Goal: Transaction & Acquisition: Book appointment/travel/reservation

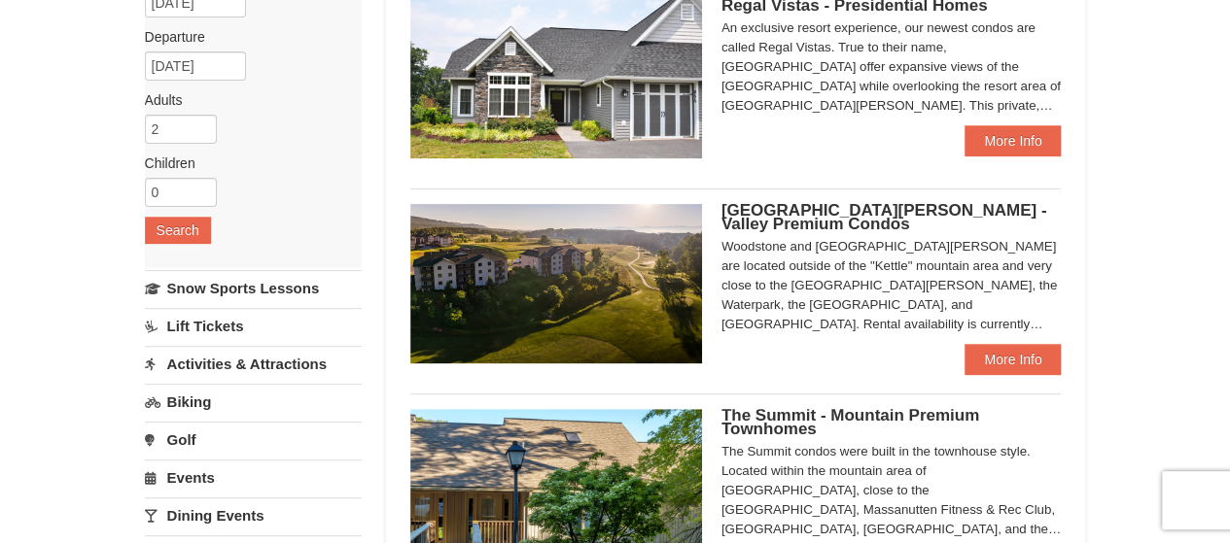
scroll to position [209, 0]
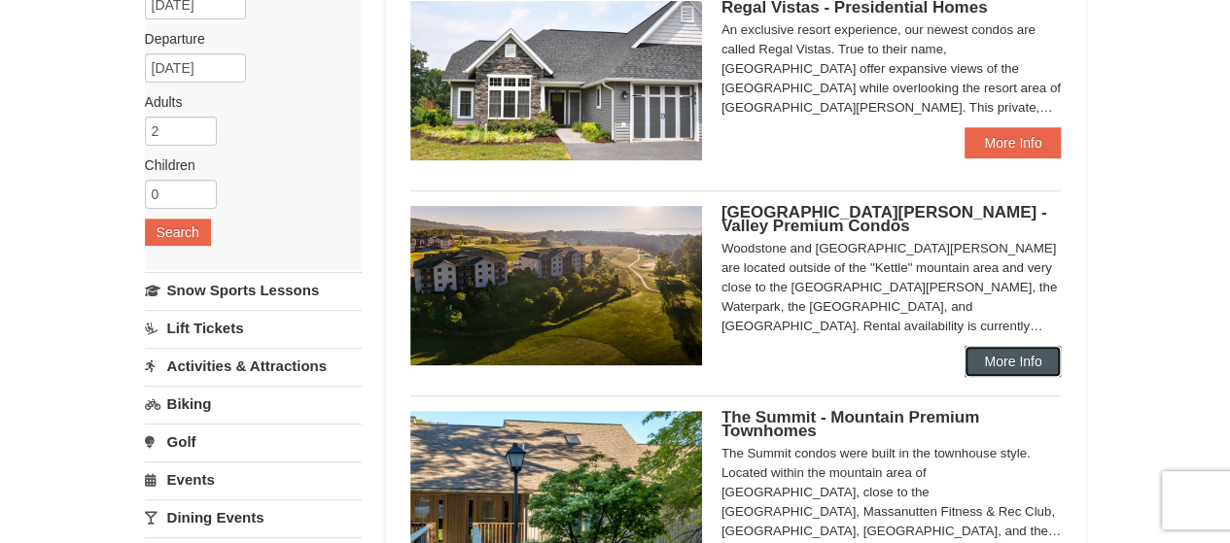
click at [1003, 359] on link "More Info" at bounding box center [1012, 361] width 96 height 31
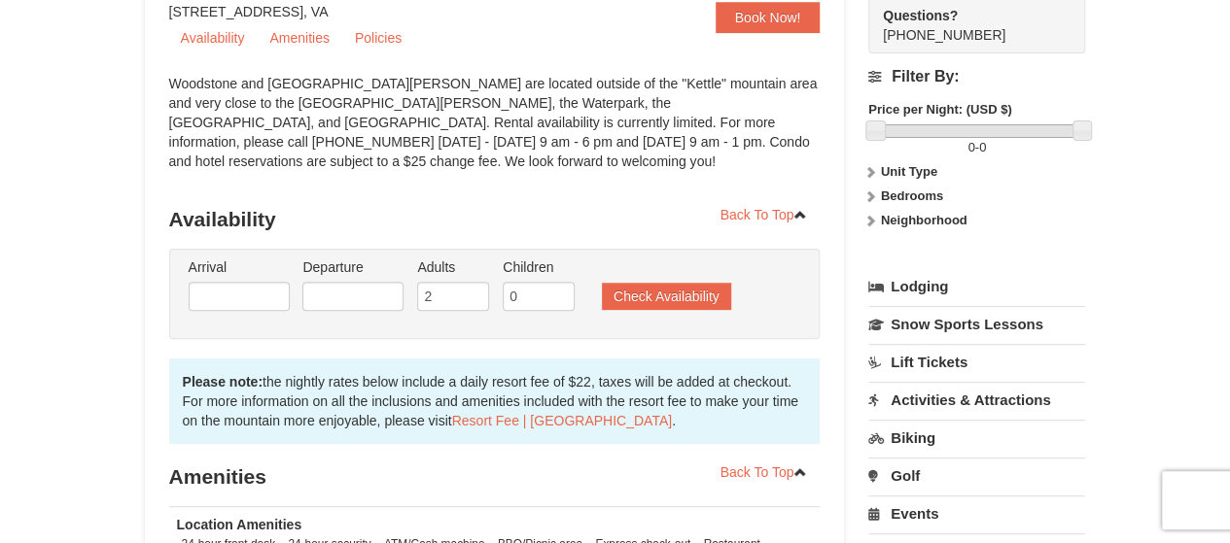
scroll to position [214, 0]
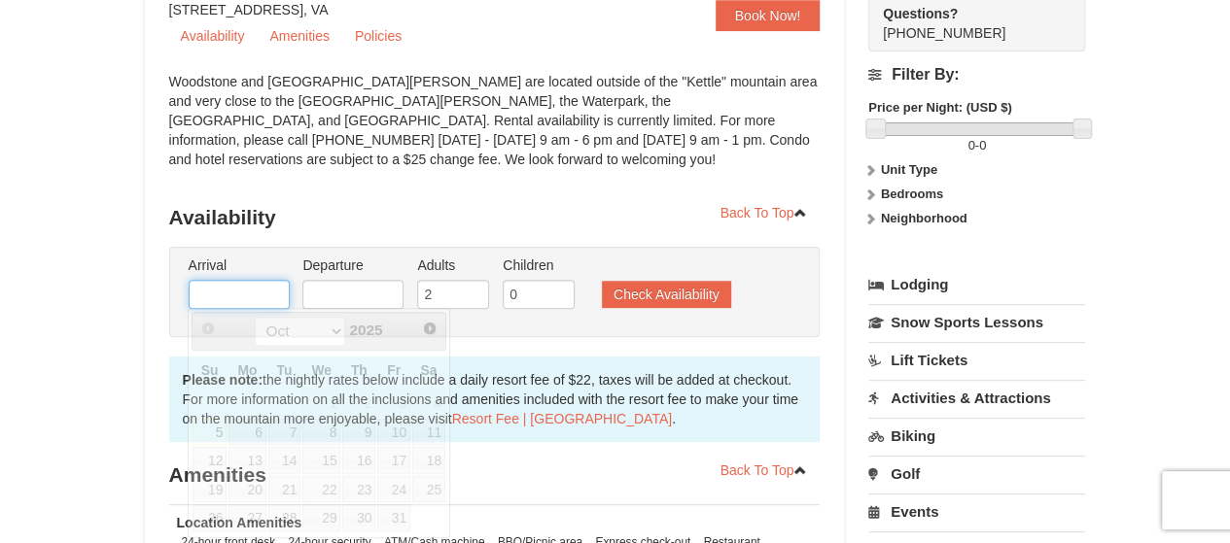
click at [226, 293] on input "text" at bounding box center [239, 294] width 101 height 29
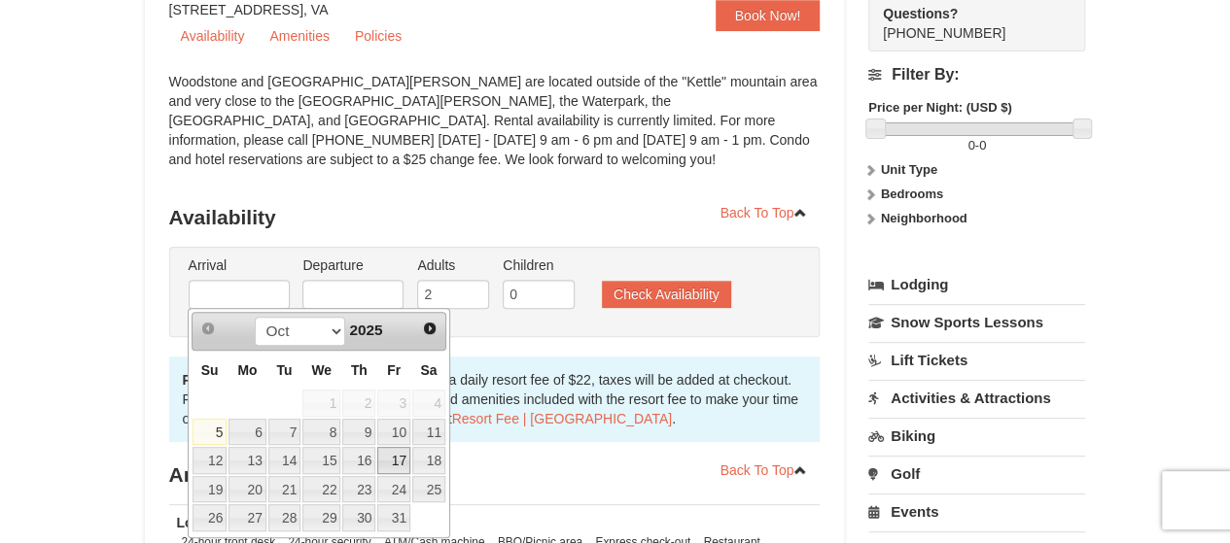
click at [399, 457] on link "17" at bounding box center [393, 460] width 33 height 27
type input "10/17/2025"
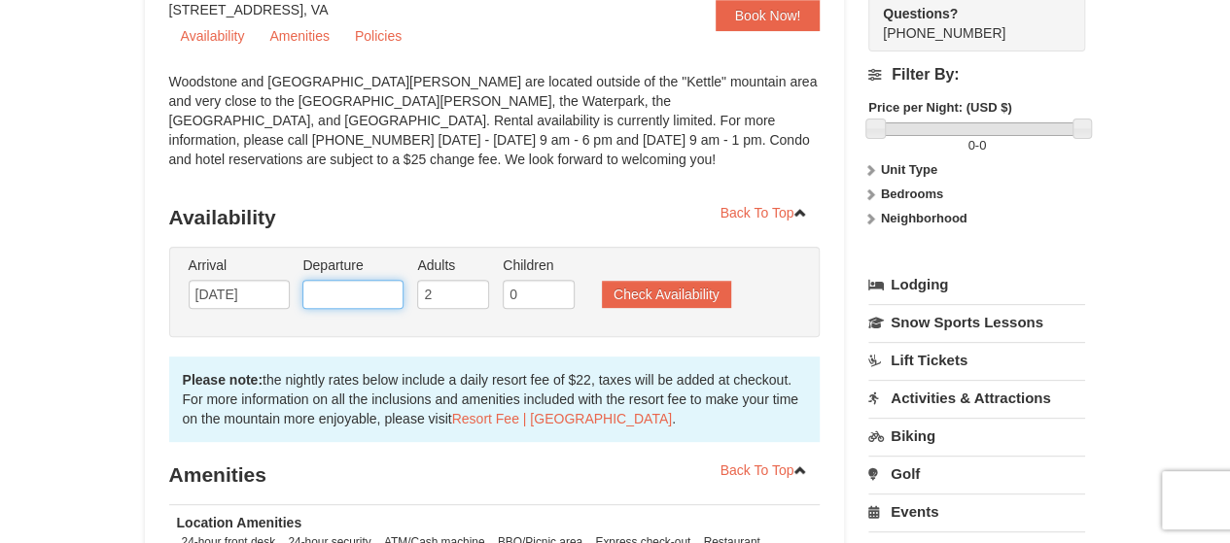
click at [355, 287] on input "text" at bounding box center [352, 294] width 101 height 29
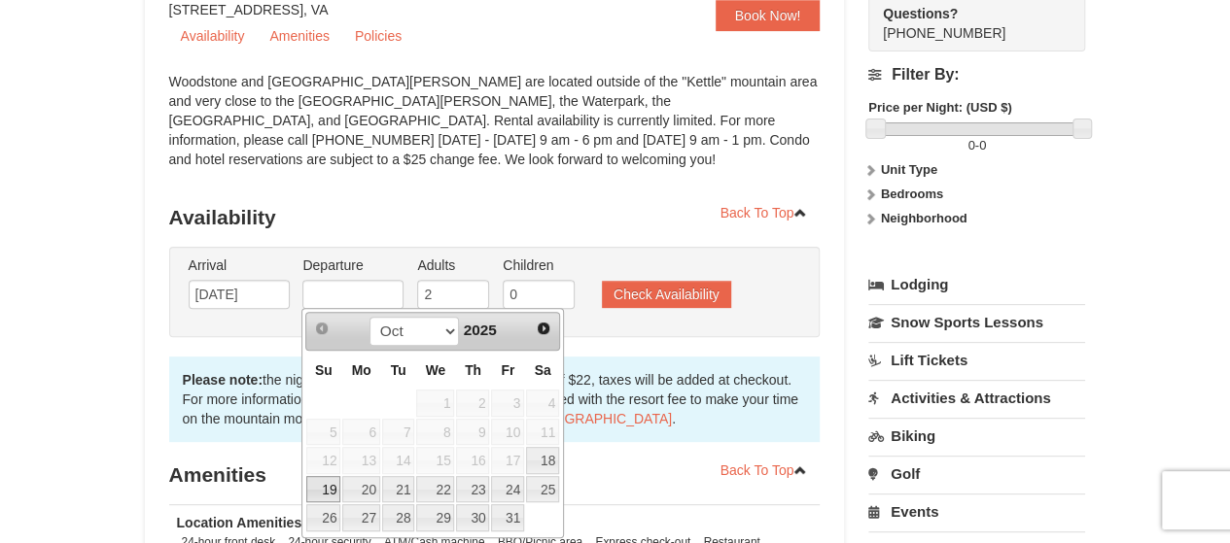
click at [323, 485] on link "19" at bounding box center [323, 489] width 34 height 27
type input "10/19/2025"
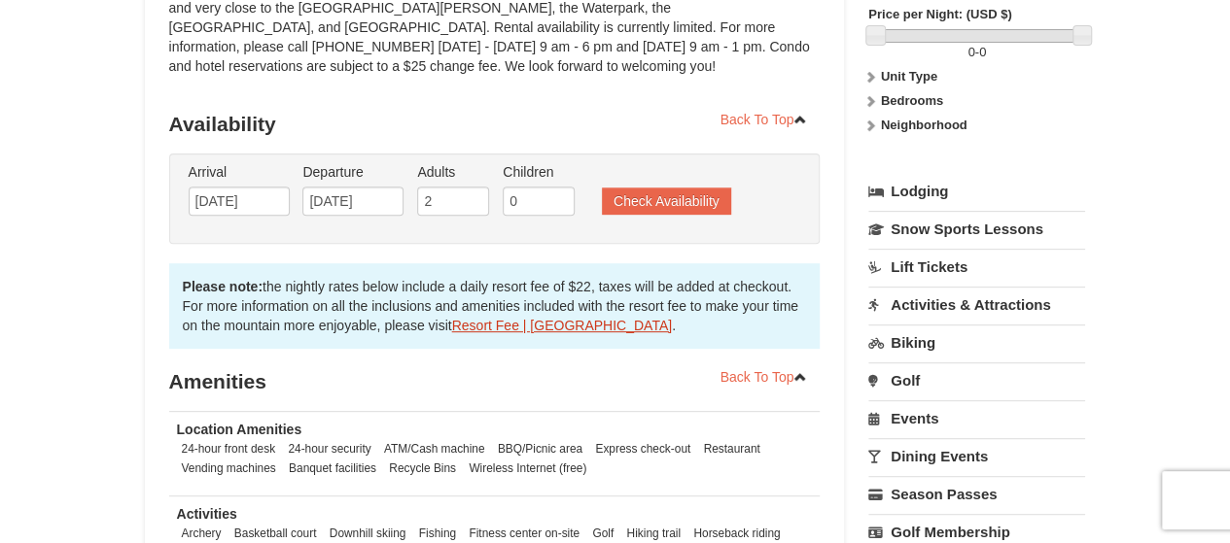
scroll to position [308, 0]
click at [669, 200] on button "Check Availability" at bounding box center [666, 200] width 129 height 27
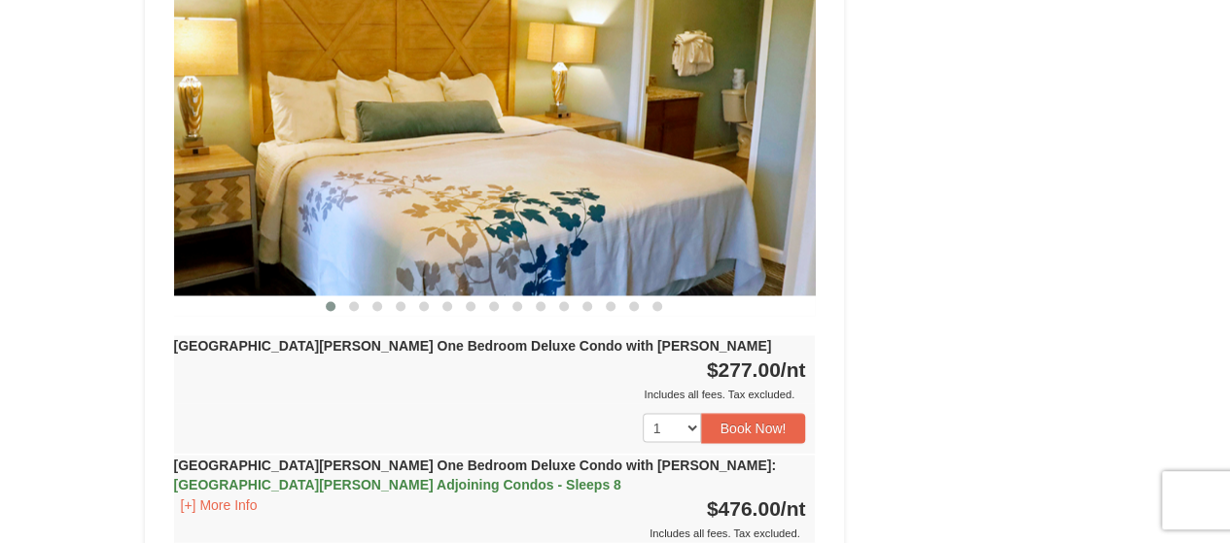
scroll to position [1648, 0]
click at [691, 412] on select "1 2 3 4 5 6 7 8 9 10 11 12 13 14 15 16 17 18" at bounding box center [671, 426] width 58 height 29
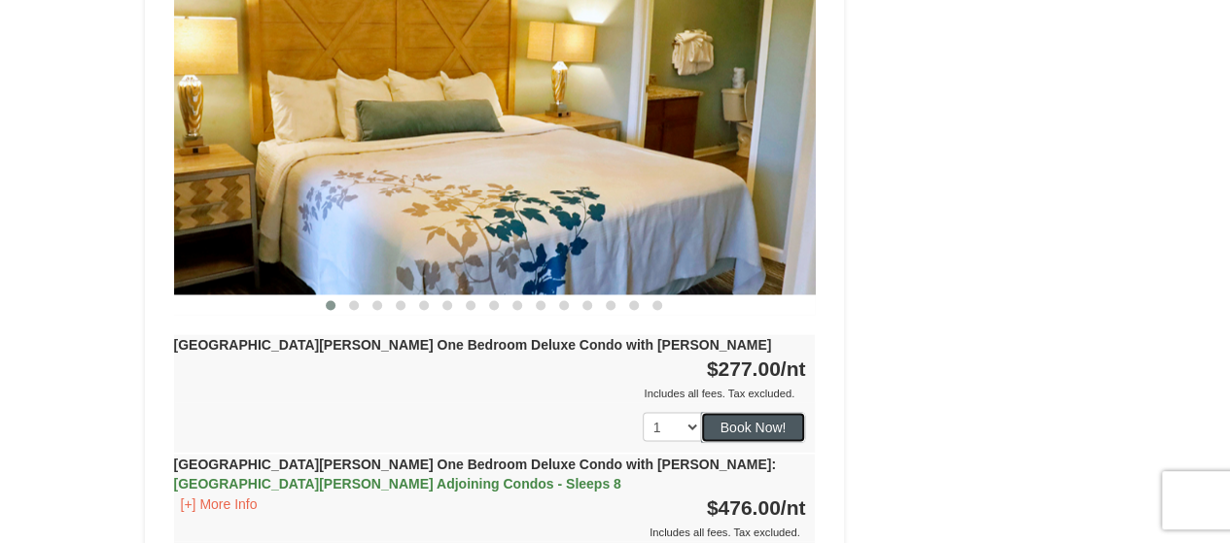
click at [770, 412] on button "Book Now!" at bounding box center [753, 426] width 105 height 29
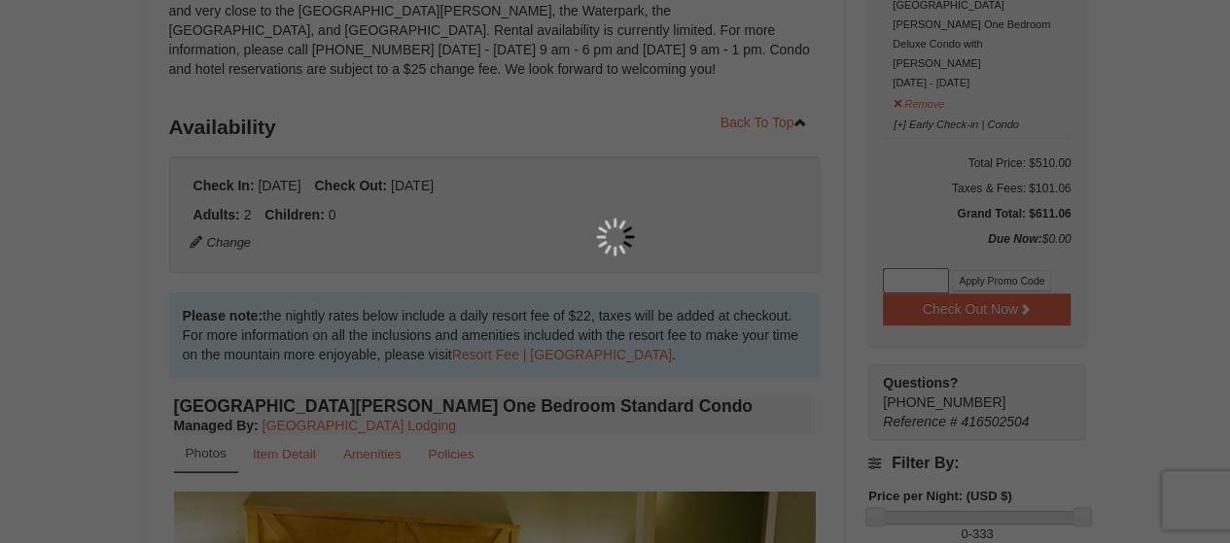
scroll to position [170, 0]
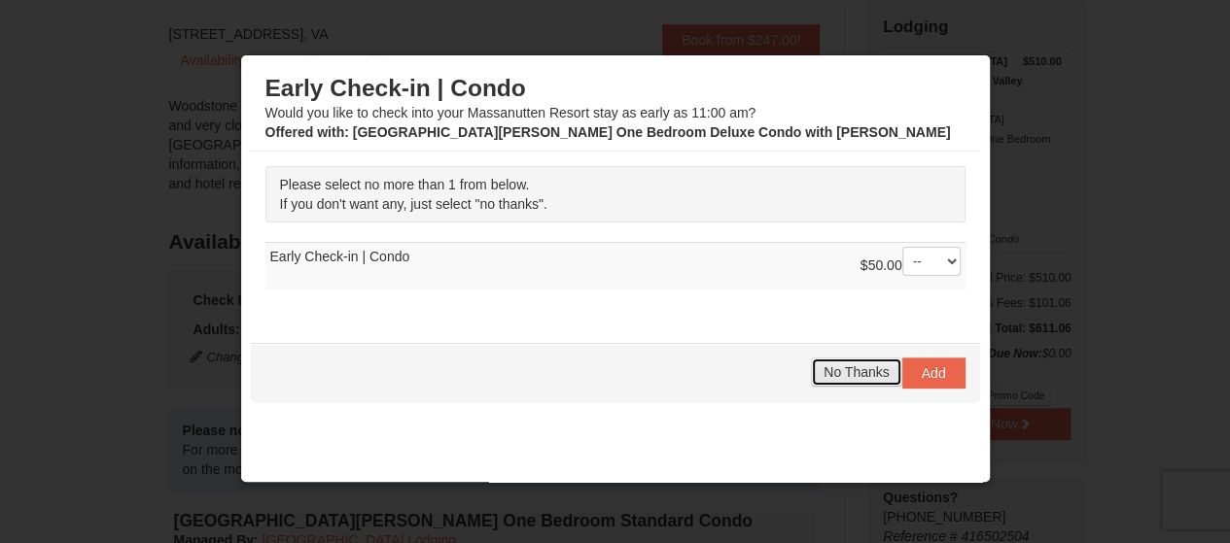
click at [840, 366] on span "No Thanks" at bounding box center [855, 372] width 65 height 16
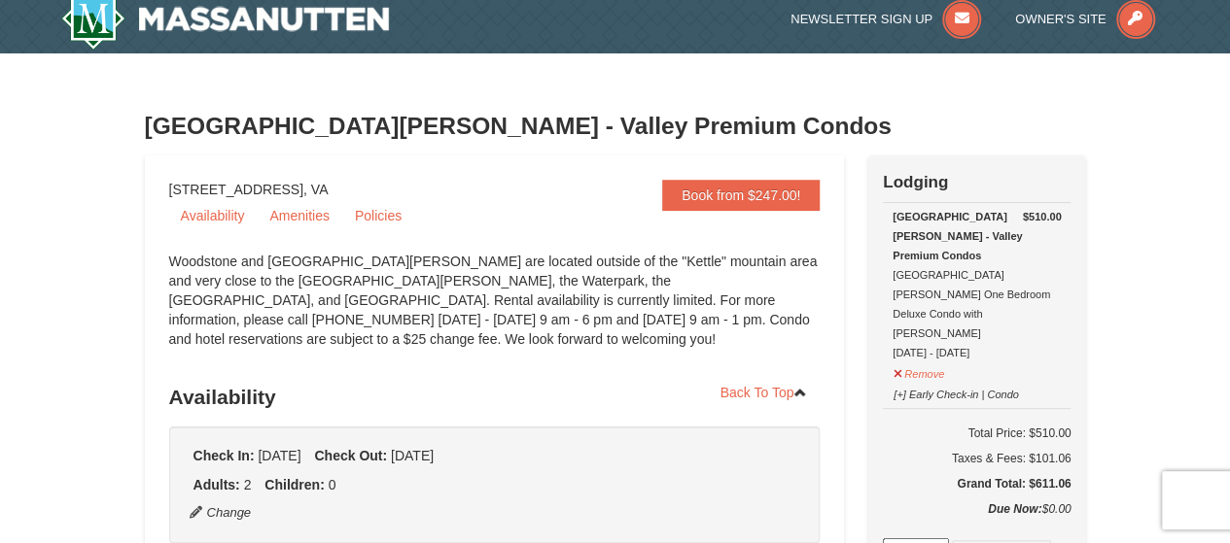
scroll to position [0, 0]
